Goal: Information Seeking & Learning: Learn about a topic

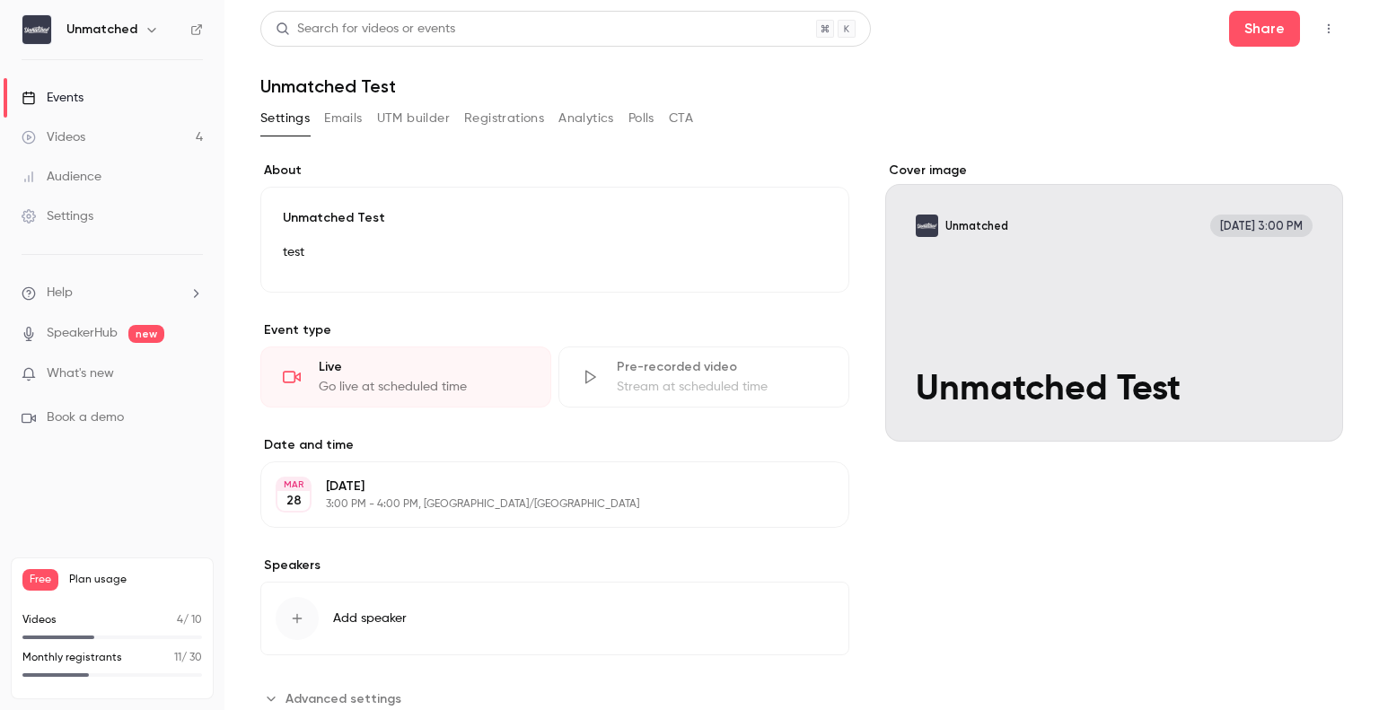
click at [59, 132] on div "Videos" at bounding box center [54, 137] width 64 height 18
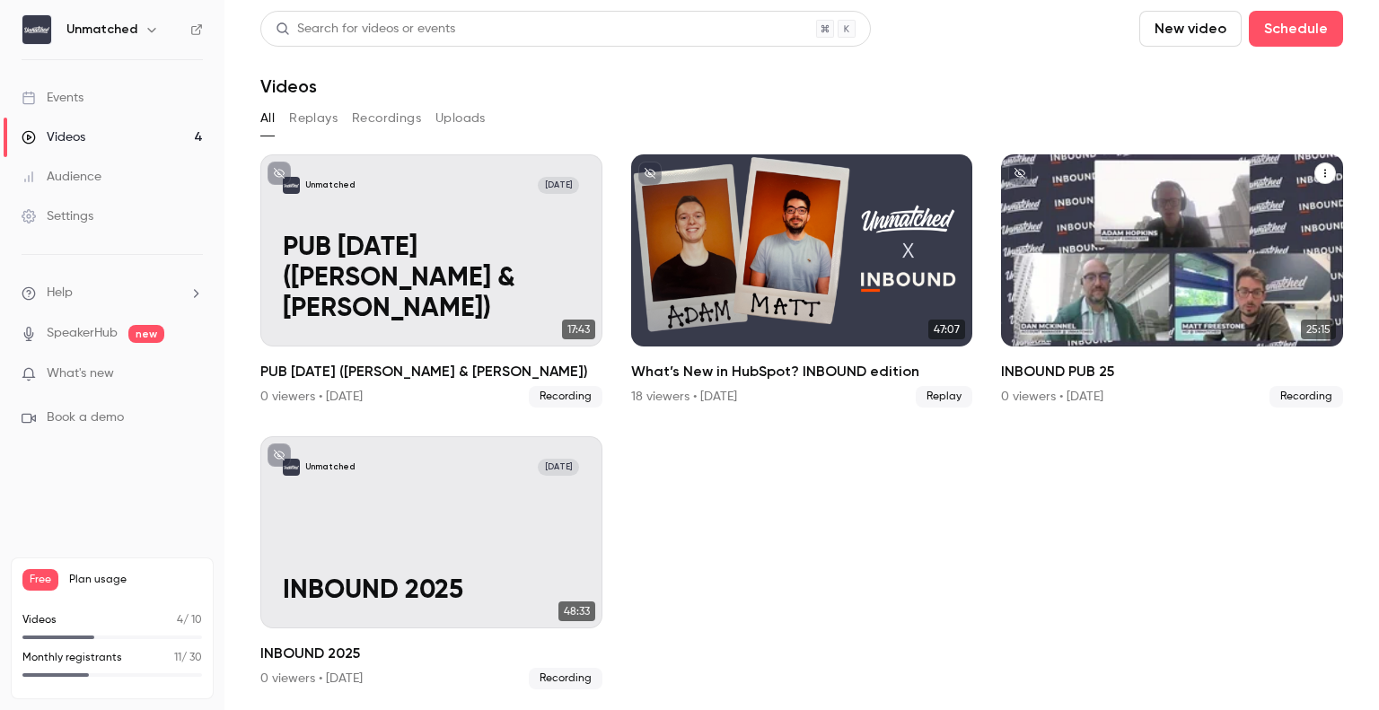
click at [1320, 172] on icon "INBOUND PUB 25" at bounding box center [1325, 173] width 11 height 11
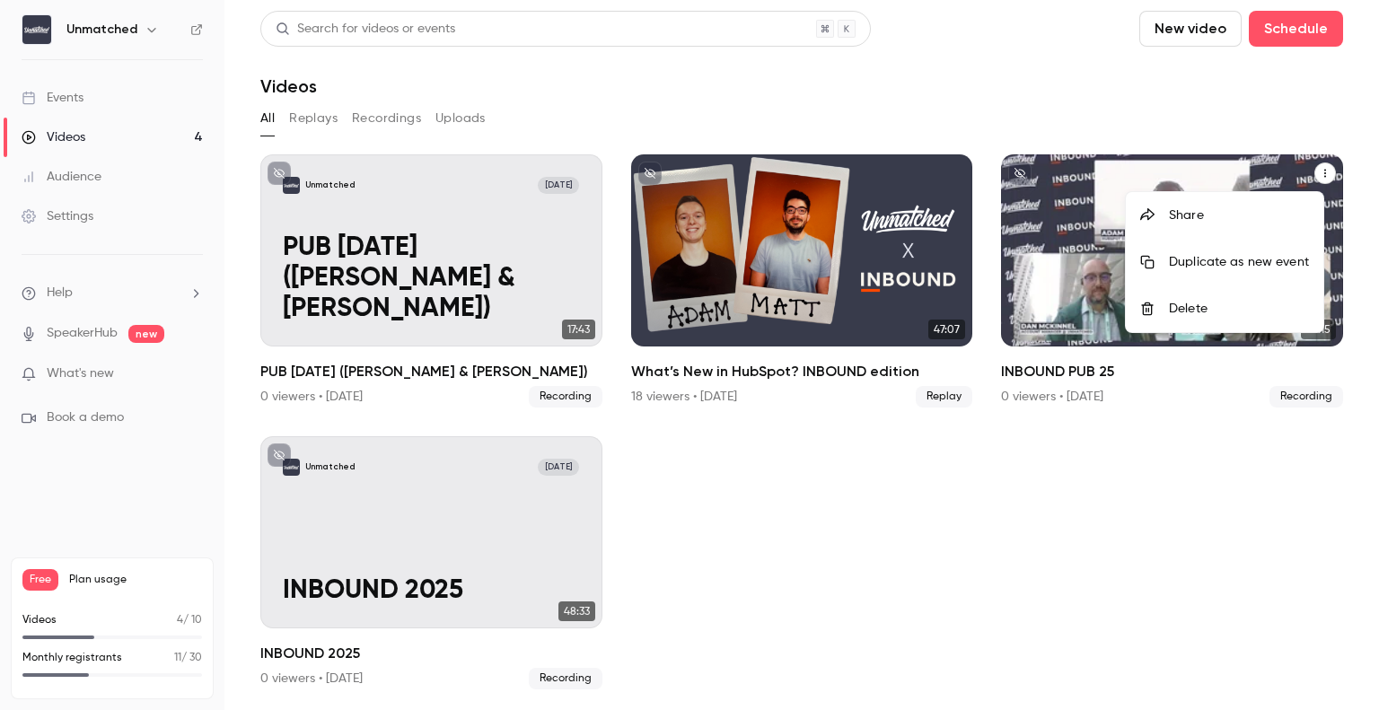
click at [1067, 188] on div at bounding box center [689, 355] width 1379 height 710
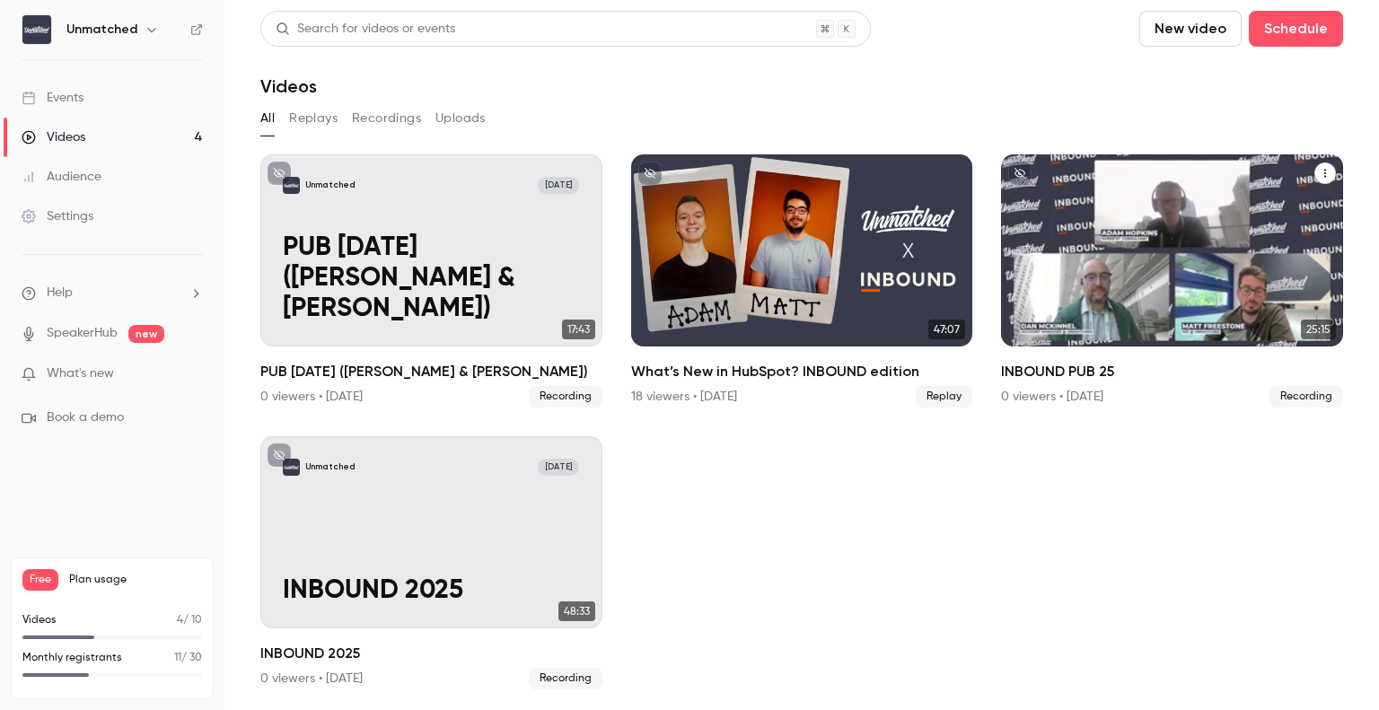
click at [1151, 213] on div "Unmatched [DATE] INBOUND PUB 25" at bounding box center [1172, 250] width 342 height 192
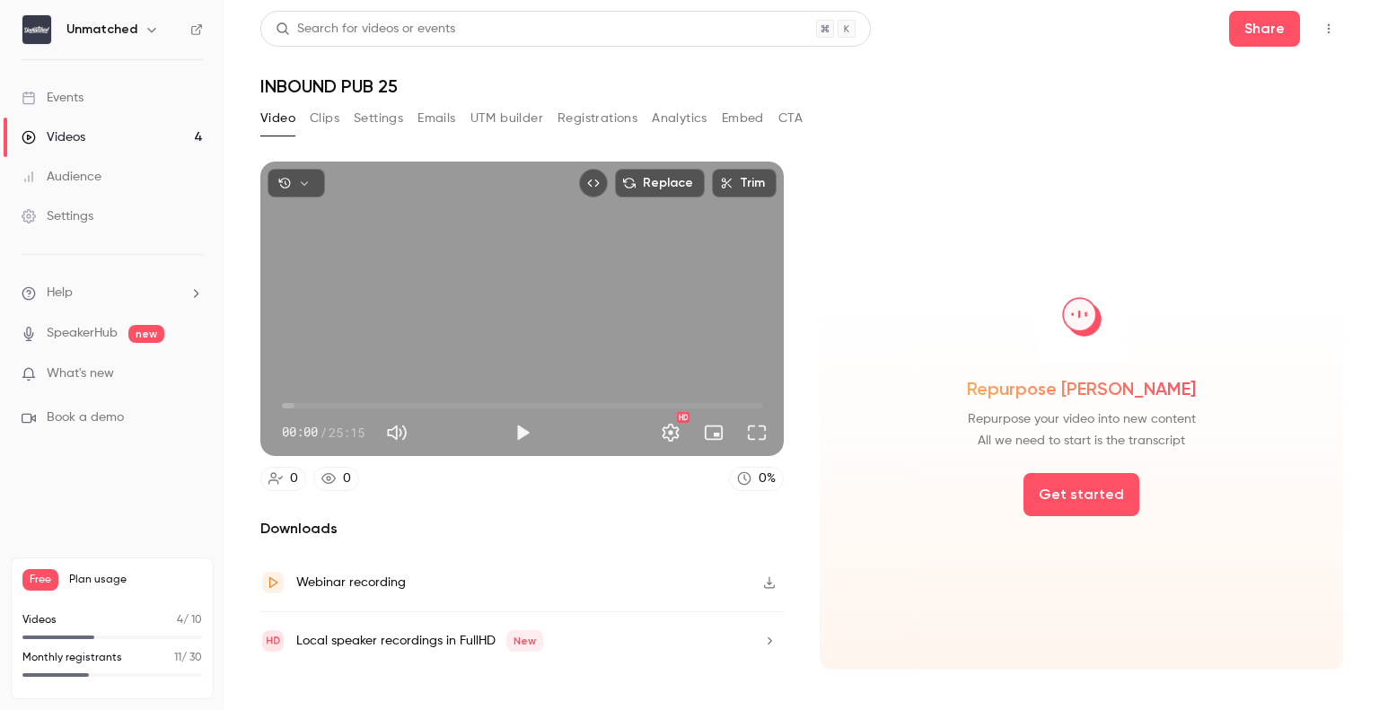
click at [775, 585] on icon "button" at bounding box center [769, 583] width 14 height 13
click at [921, 22] on div "Search for videos or events Share" at bounding box center [801, 29] width 1083 height 36
click at [1079, 210] on div "Repurpose [PERSON_NAME] Repurpose your video into new content All we need to st…" at bounding box center [1082, 416] width 524 height 508
click at [75, 125] on link "Videos 4" at bounding box center [112, 138] width 225 height 40
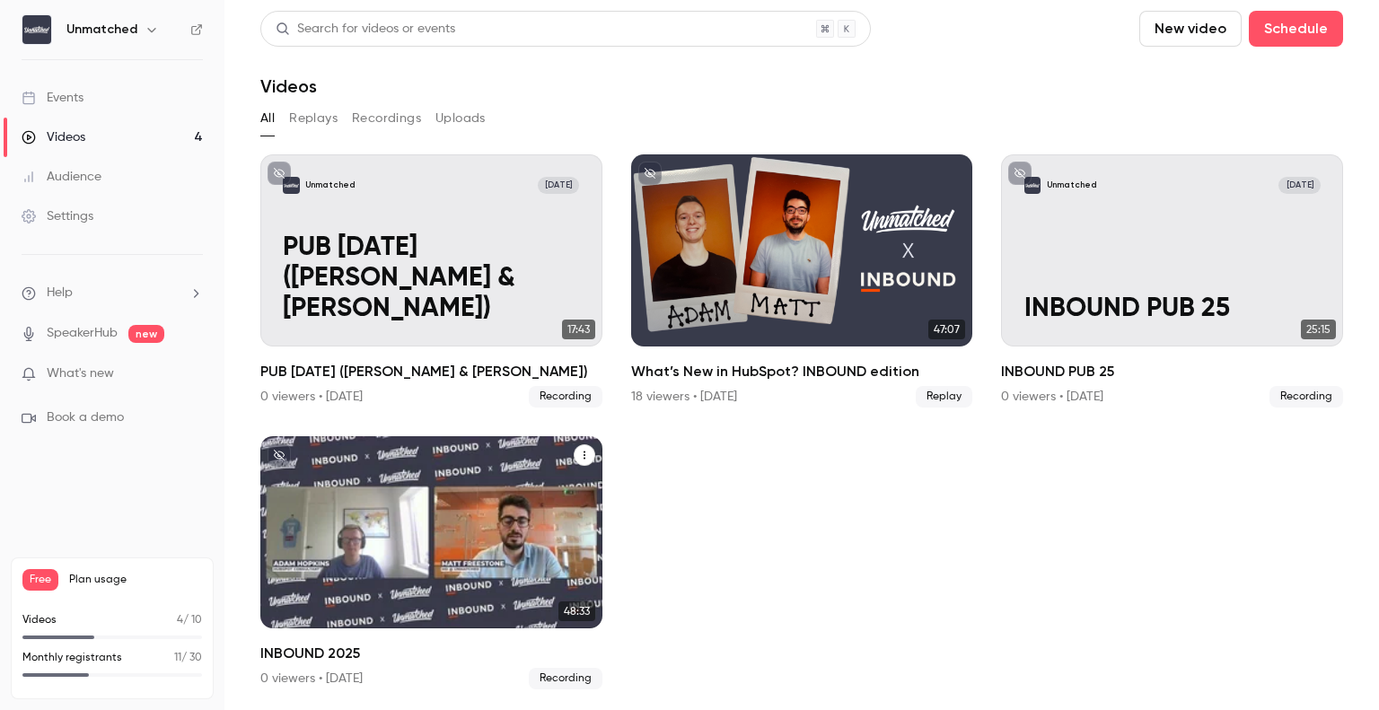
click at [470, 504] on div "Unmatched [DATE] INBOUND 2025" at bounding box center [431, 532] width 342 height 192
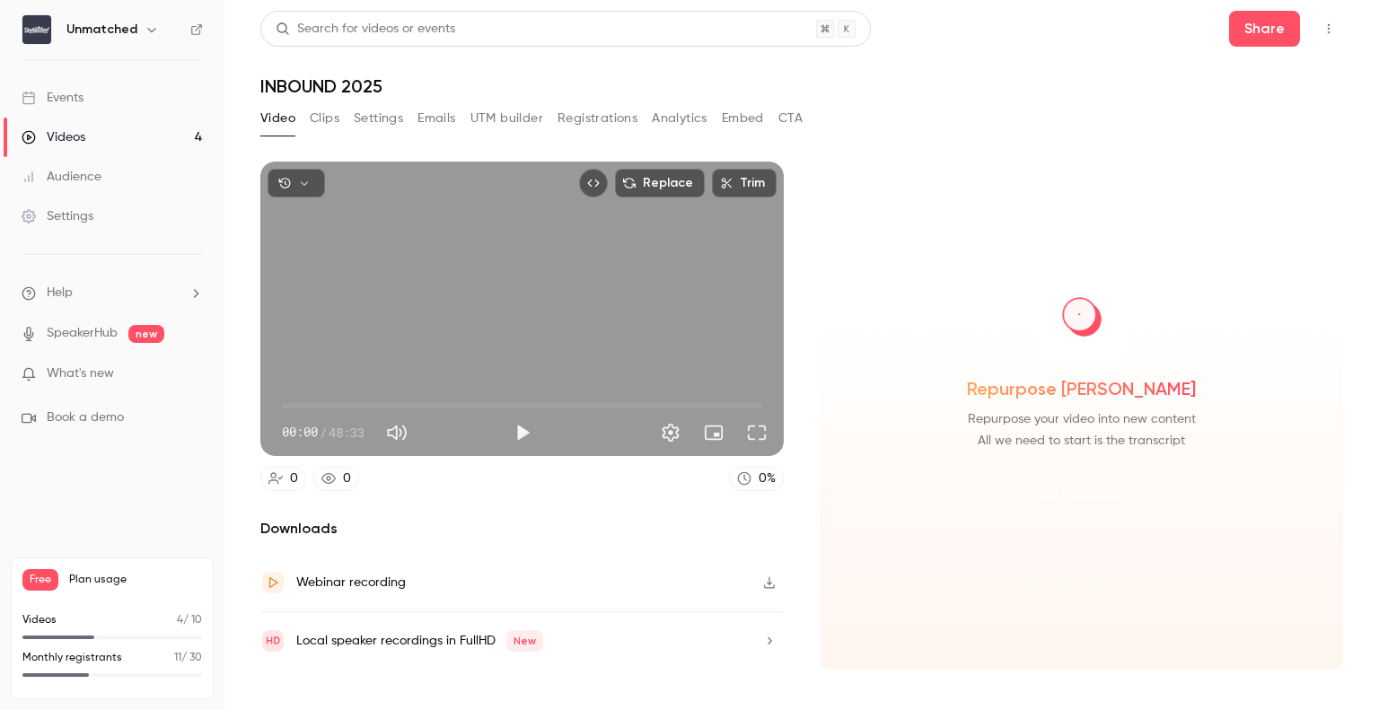
click at [1056, 497] on button "Get started" at bounding box center [1082, 494] width 116 height 43
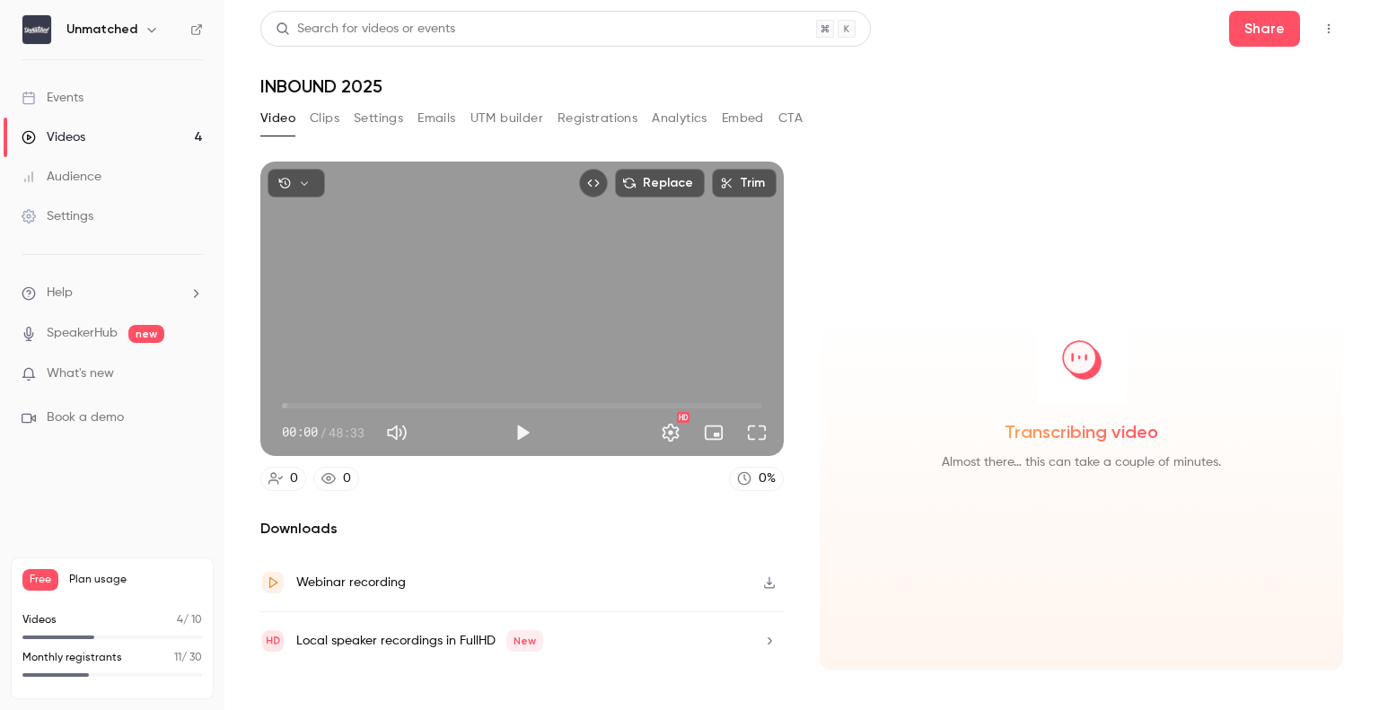
click at [325, 118] on button "Clips" at bounding box center [325, 118] width 30 height 29
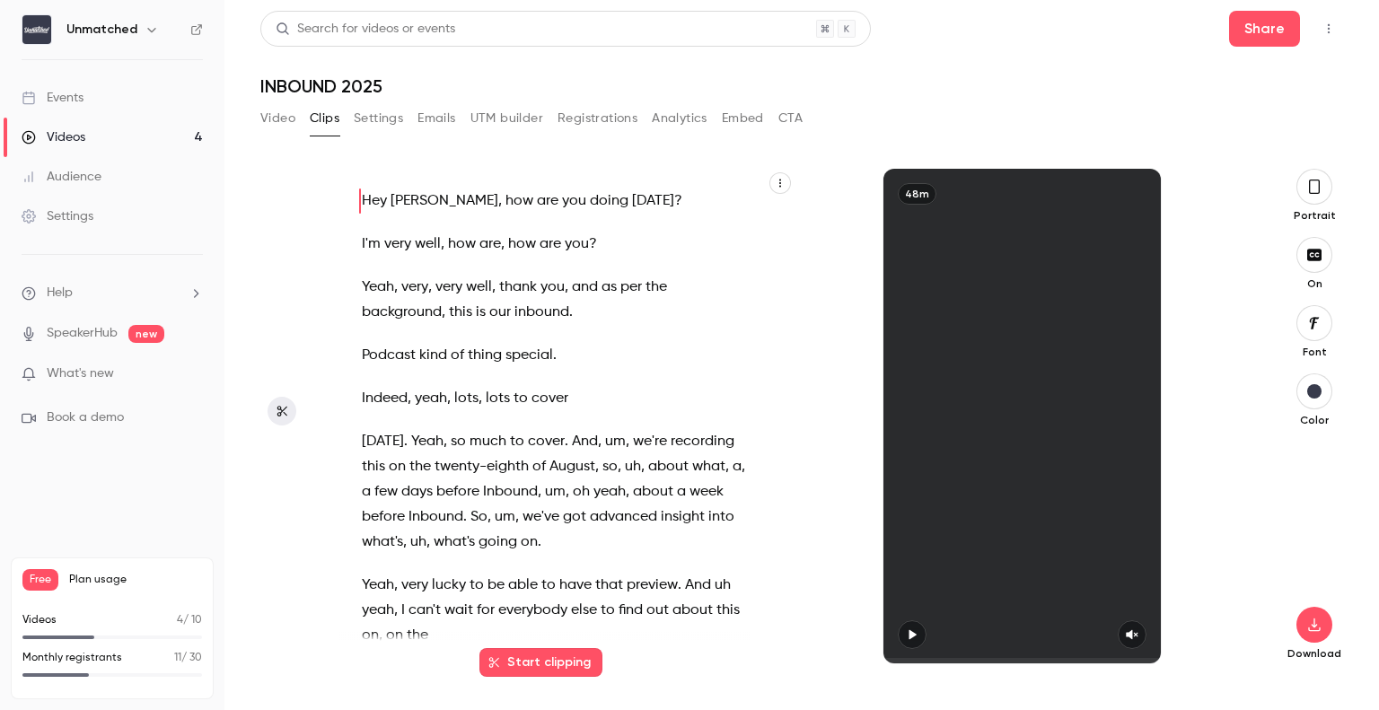
click at [779, 186] on icon "button" at bounding box center [780, 183] width 11 height 11
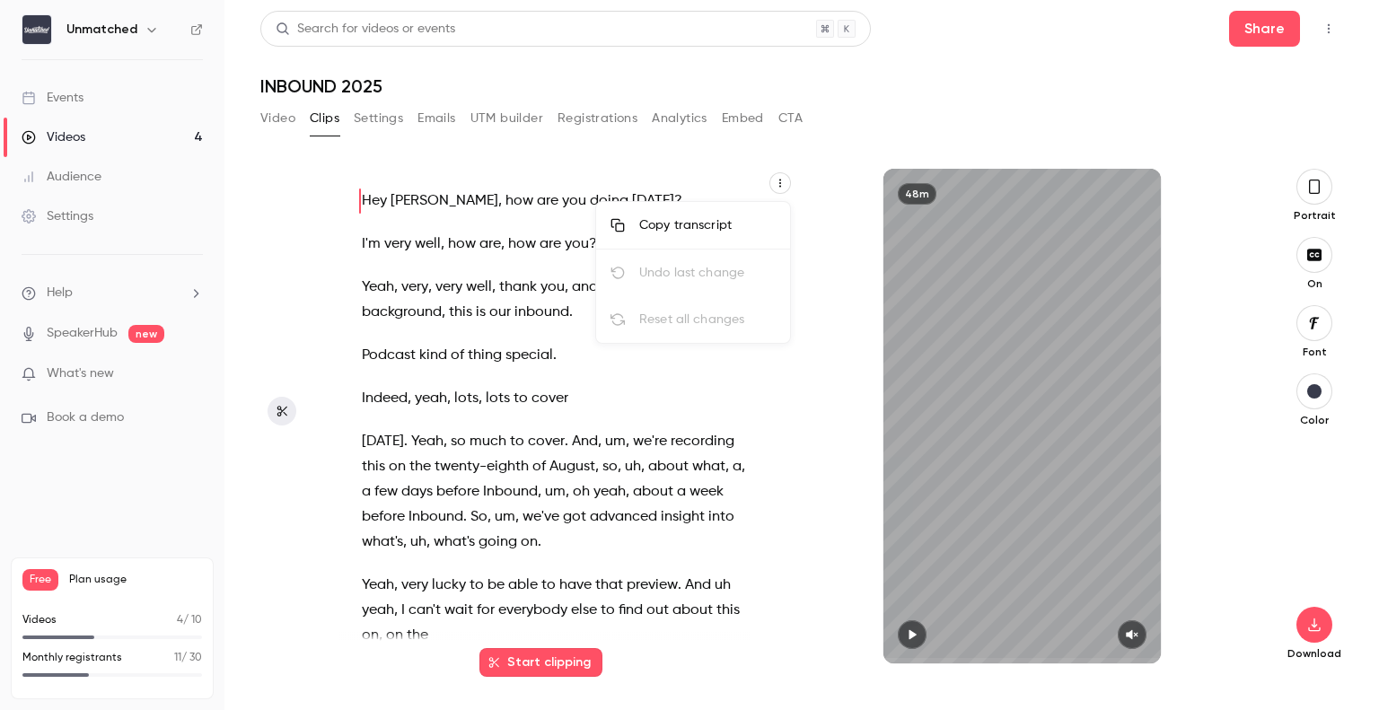
click at [732, 238] on li "Copy transcript" at bounding box center [693, 226] width 194 height 48
click at [783, 182] on icon "button" at bounding box center [780, 183] width 11 height 11
click at [740, 227] on div "Copy transcript" at bounding box center [707, 225] width 137 height 18
